Goal: Information Seeking & Learning: Learn about a topic

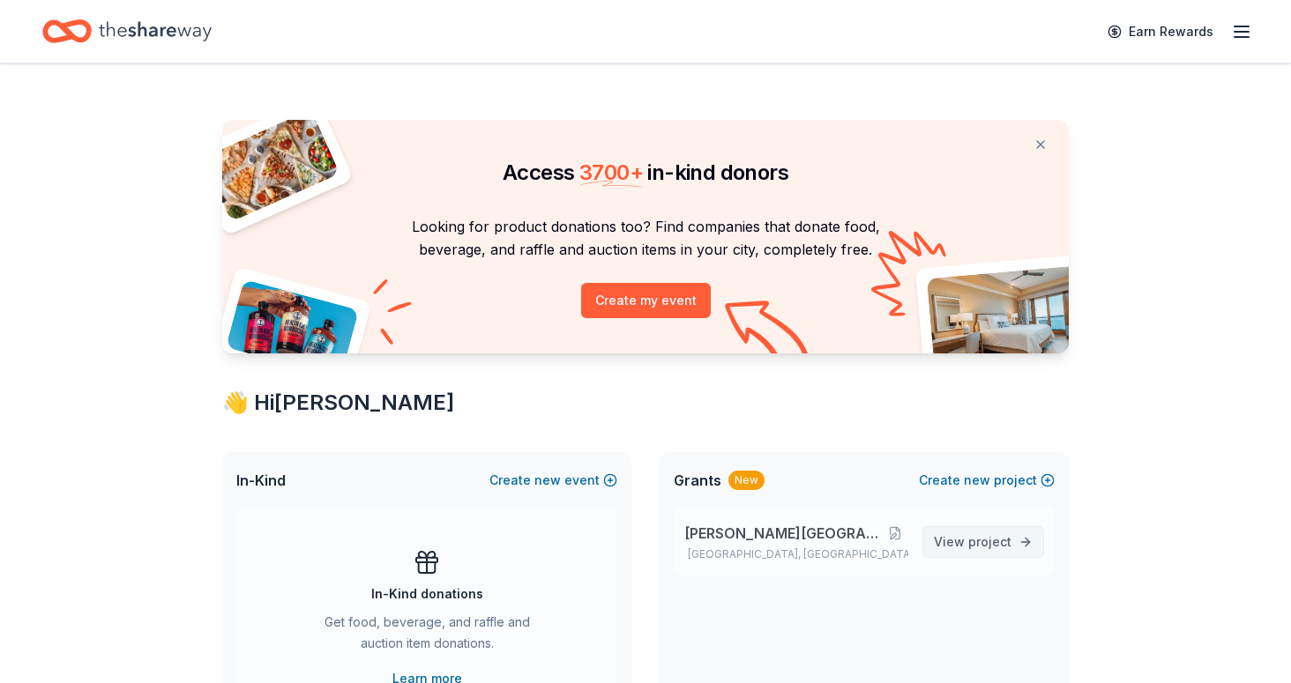
click at [972, 539] on span "project" at bounding box center [989, 541] width 43 height 15
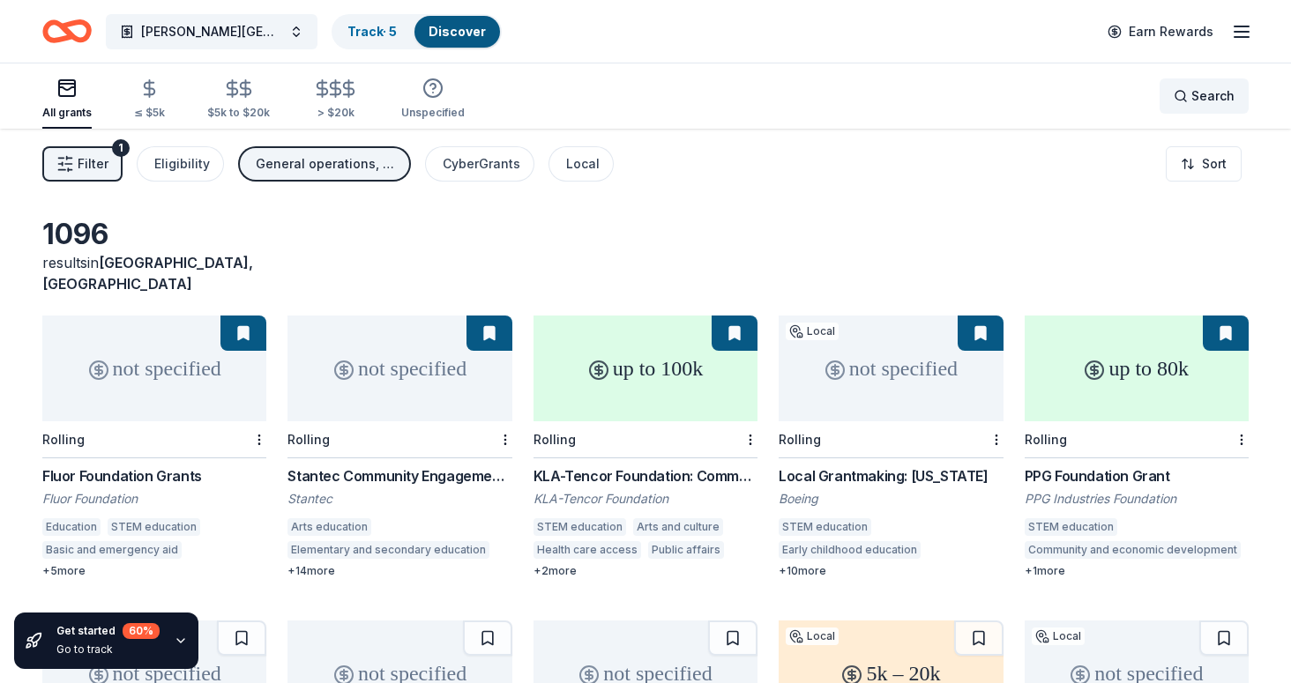
click at [1198, 99] on span "Search" at bounding box center [1212, 96] width 43 height 21
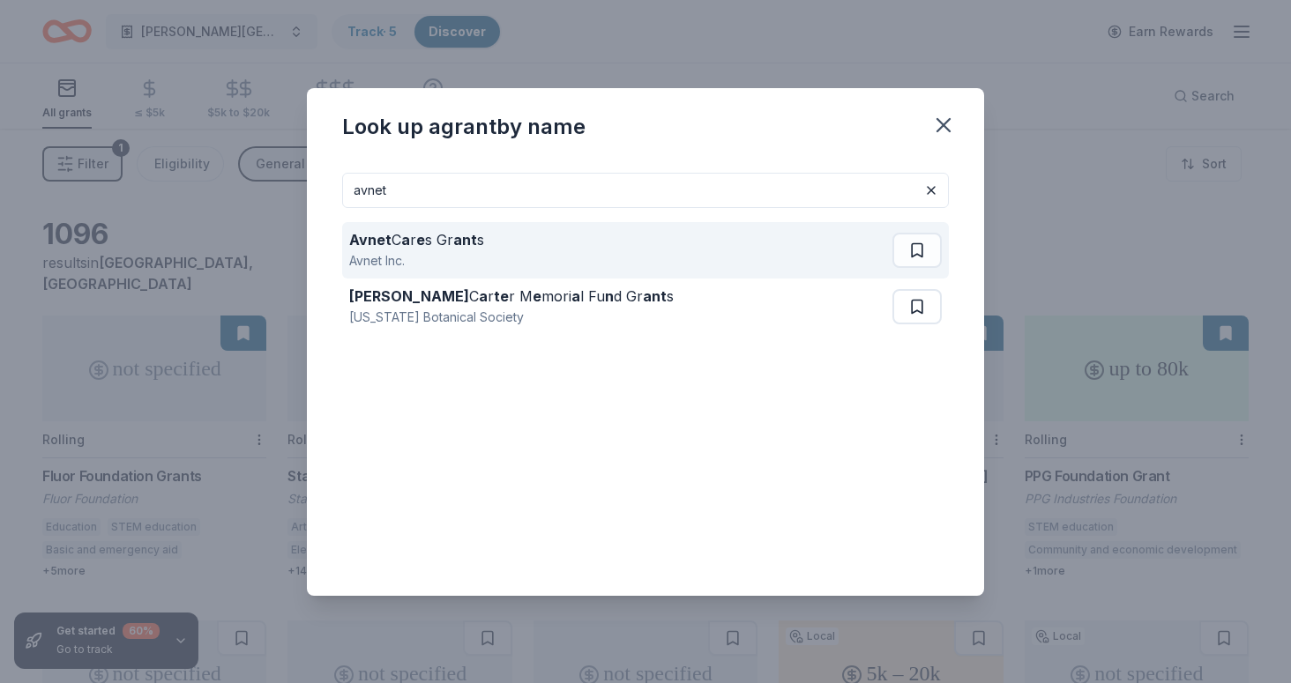
type input "avnet"
click at [452, 251] on div "Avnet Inc." at bounding box center [416, 260] width 135 height 21
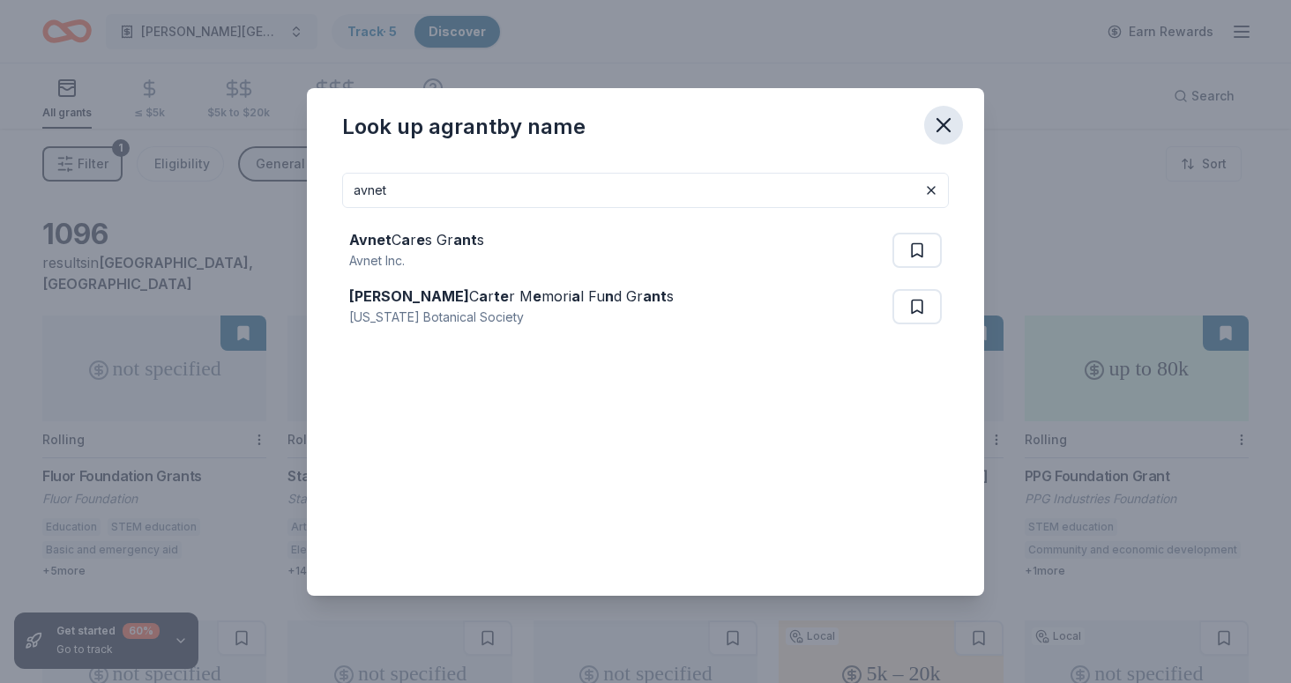
click at [949, 131] on icon "button" at bounding box center [943, 125] width 12 height 12
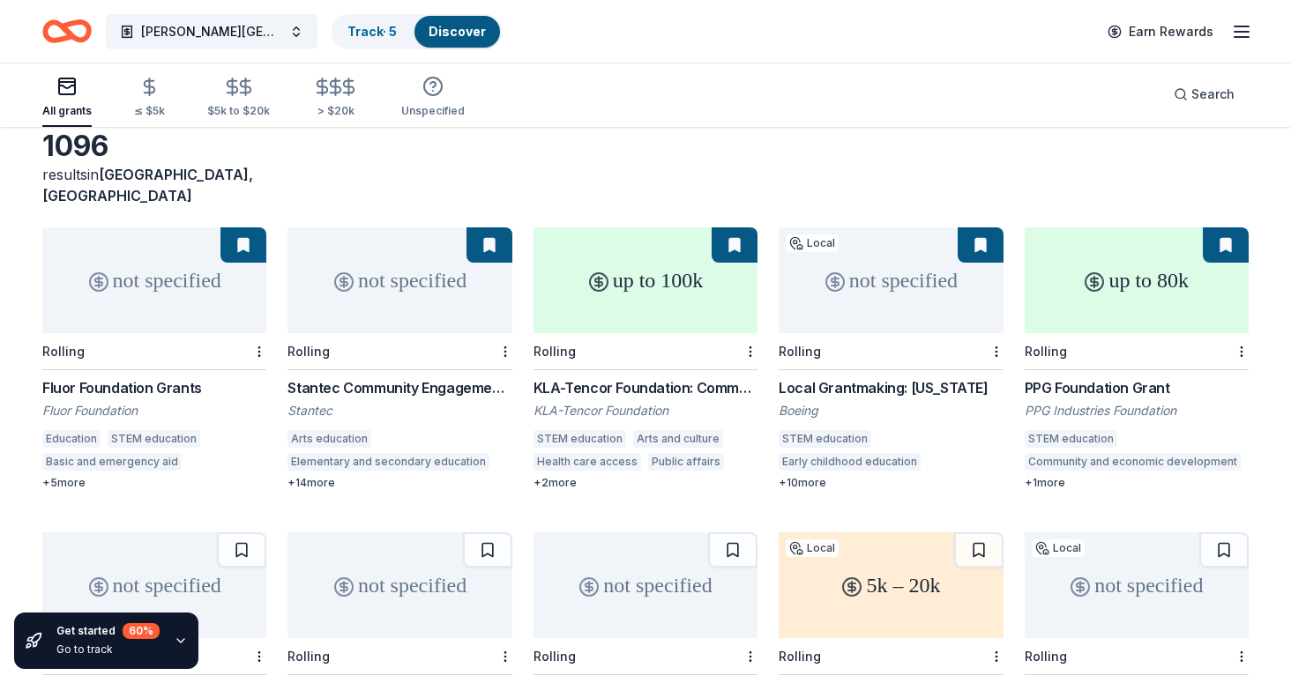
scroll to position [133, 0]
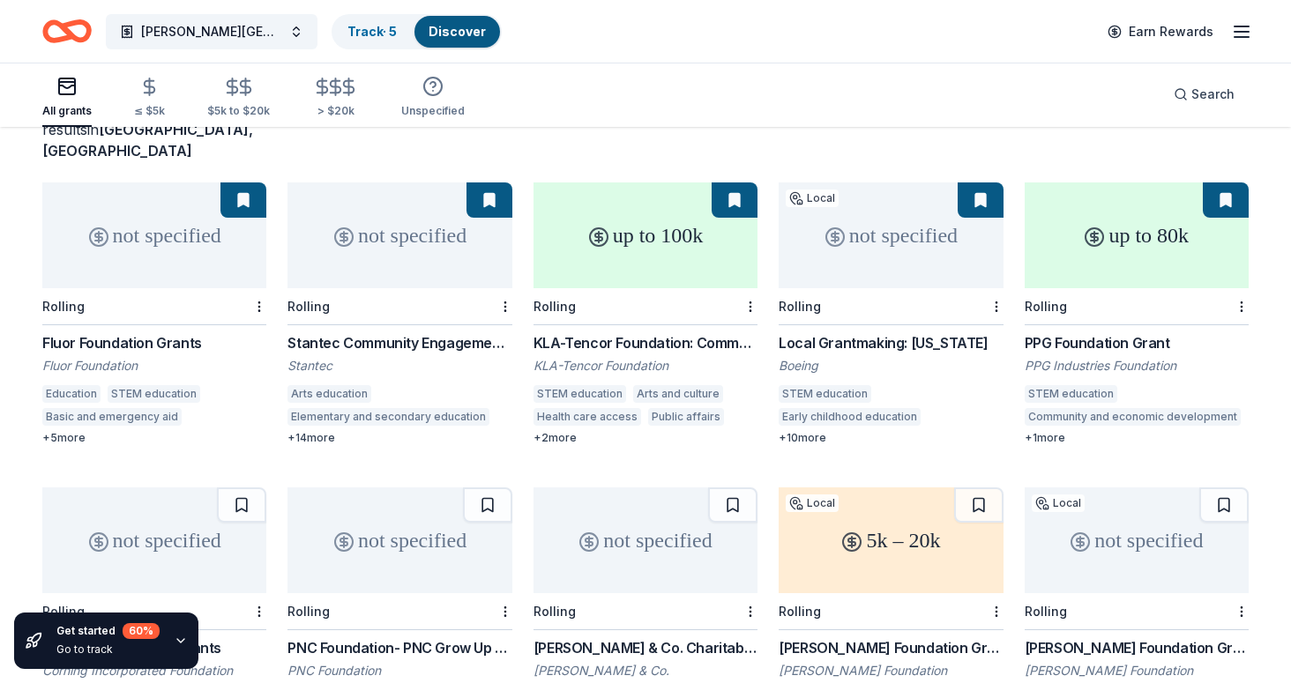
click at [409, 332] on div "Stantec Community Engagement Grant" at bounding box center [399, 342] width 224 height 21
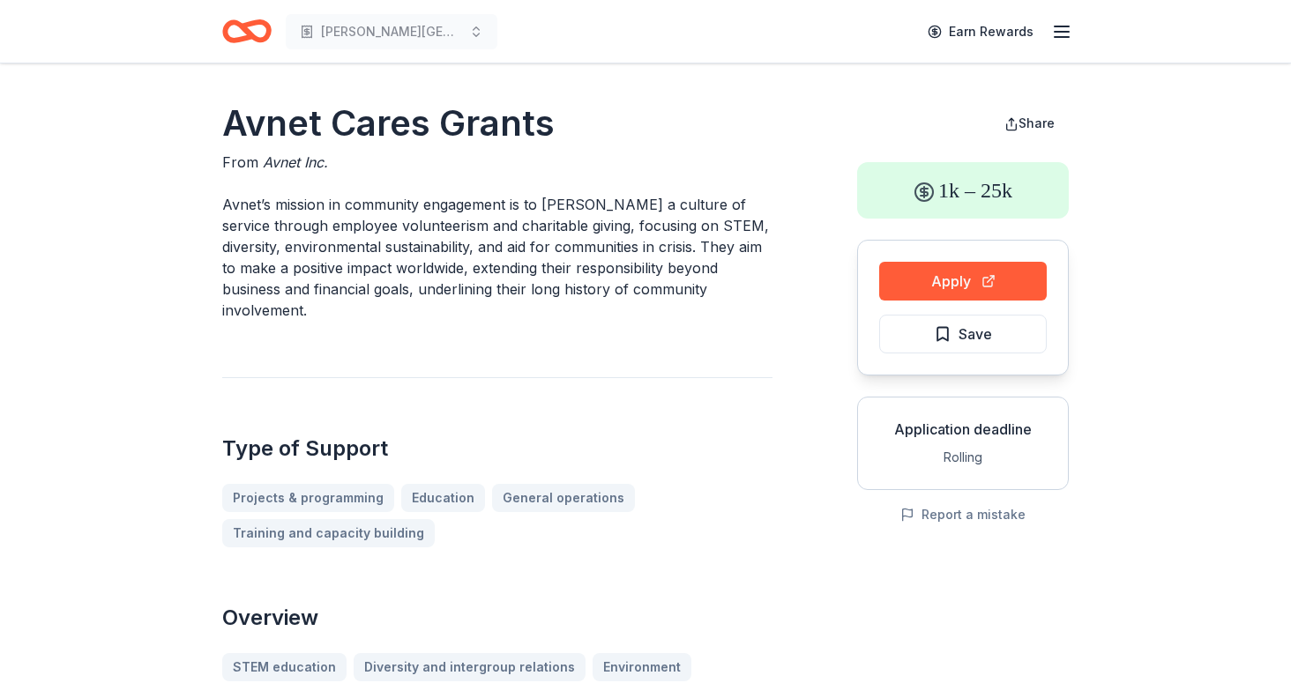
drag, startPoint x: 564, startPoint y: 123, endPoint x: 541, endPoint y: 21, distance: 103.8
click at [318, 108] on h1 "Avnet Cares Grants" at bounding box center [497, 123] width 550 height 49
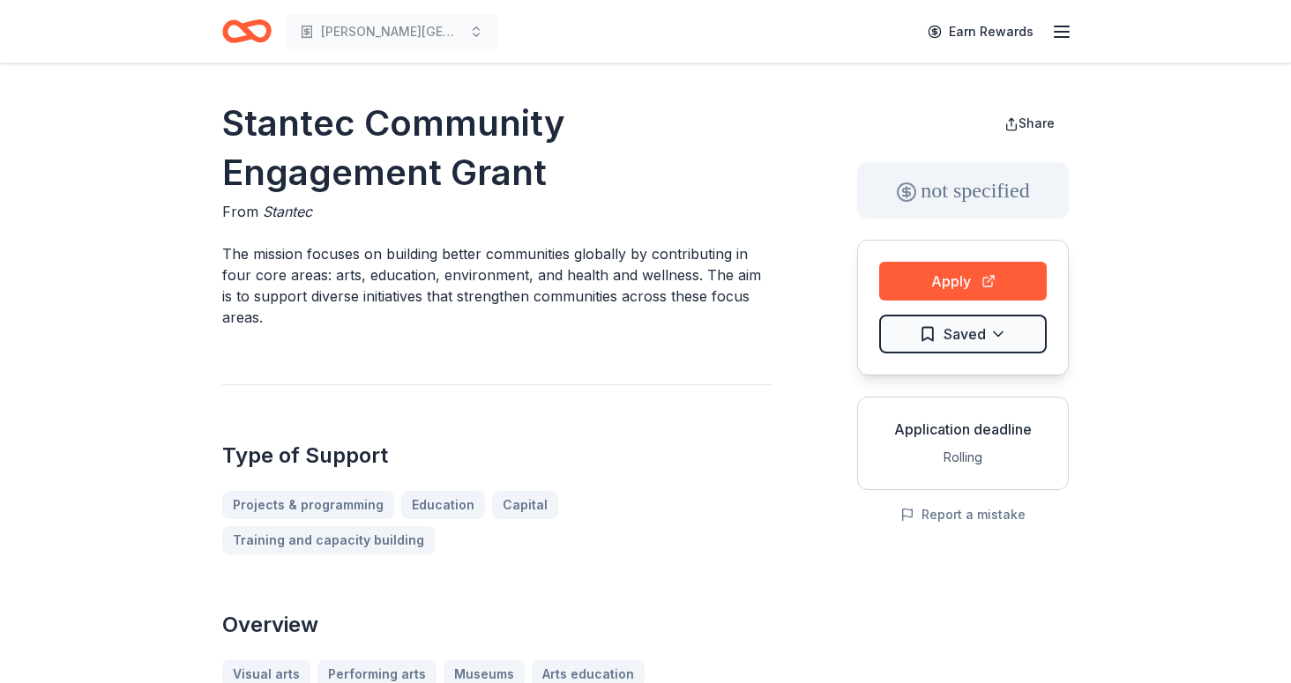
drag, startPoint x: 544, startPoint y: 171, endPoint x: 289, endPoint y: 151, distance: 255.7
click at [290, 151] on h1 "Stantec Community Engagement Grant" at bounding box center [497, 148] width 550 height 99
